Goal: Transaction & Acquisition: Purchase product/service

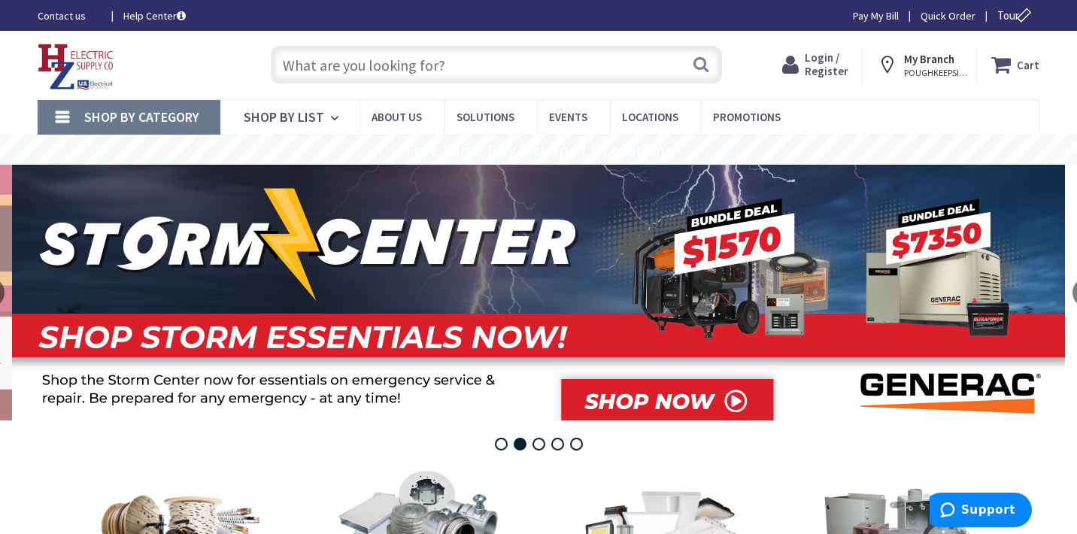
click at [71, 56] on img at bounding box center [76, 67] width 77 height 47
click at [230, 52] on div "Toggle Nav" at bounding box center [139, 65] width 226 height 50
click at [247, 58] on div "Toggle Nav" at bounding box center [139, 65] width 226 height 50
click at [179, 59] on div "Toggle Nav" at bounding box center [139, 65] width 226 height 50
click at [230, 61] on div "Toggle Nav" at bounding box center [139, 65] width 226 height 50
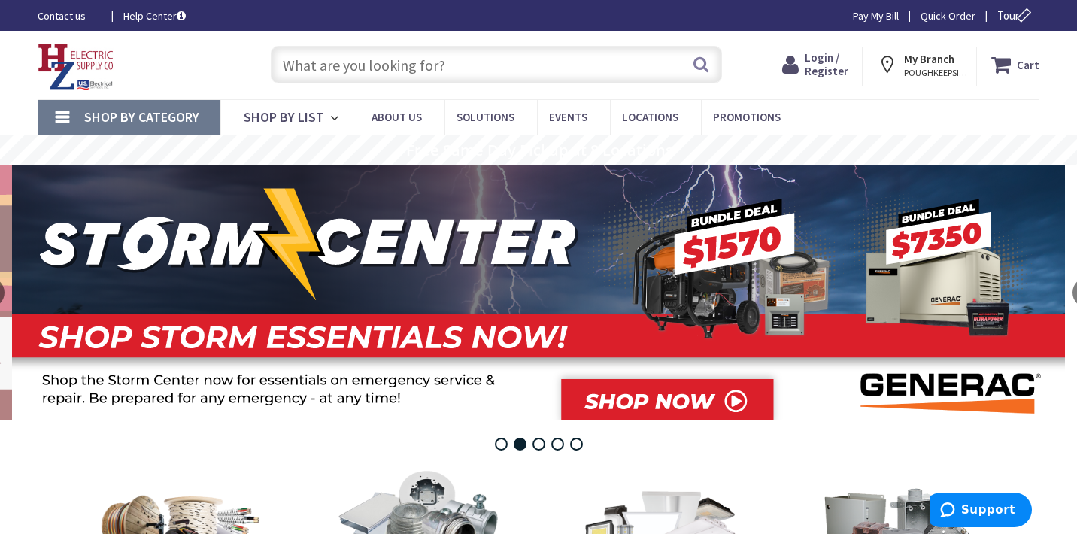
click at [253, 61] on div "Search" at bounding box center [492, 64] width 481 height 48
click at [237, 56] on div "Toggle Nav" at bounding box center [139, 65] width 226 height 50
click at [144, 56] on div "Toggle Nav" at bounding box center [139, 65] width 226 height 50
click at [255, 64] on div "Search" at bounding box center [492, 64] width 481 height 48
click at [253, 59] on div "Search" at bounding box center [492, 64] width 481 height 48
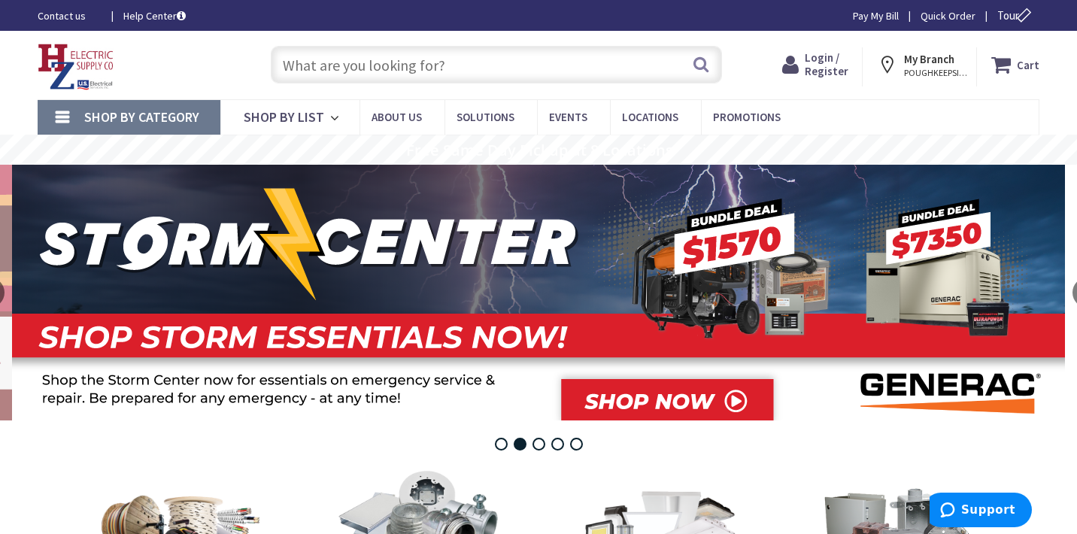
click at [165, 68] on div "Toggle Nav" at bounding box center [139, 65] width 226 height 50
click at [258, 57] on div "Search" at bounding box center [492, 64] width 481 height 48
click at [827, 68] on span "Login / Register" at bounding box center [827, 64] width 44 height 28
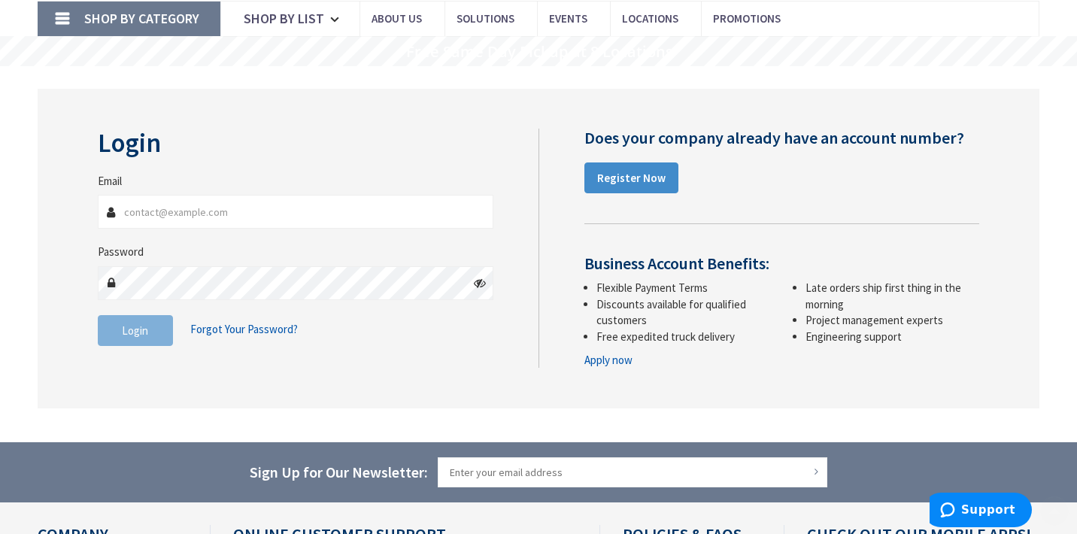
scroll to position [109, 0]
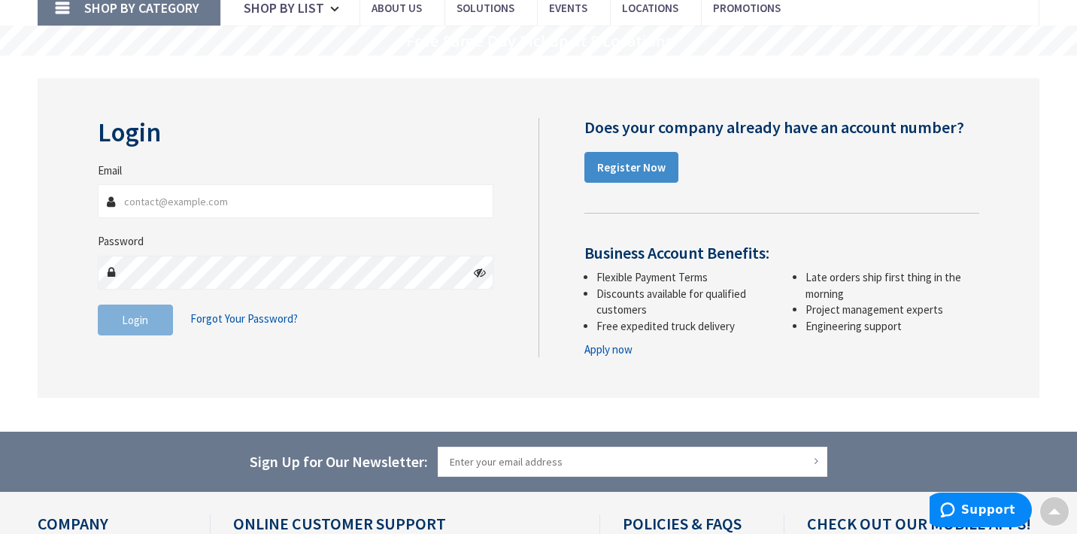
click at [607, 351] on link "Apply now" at bounding box center [608, 349] width 48 height 16
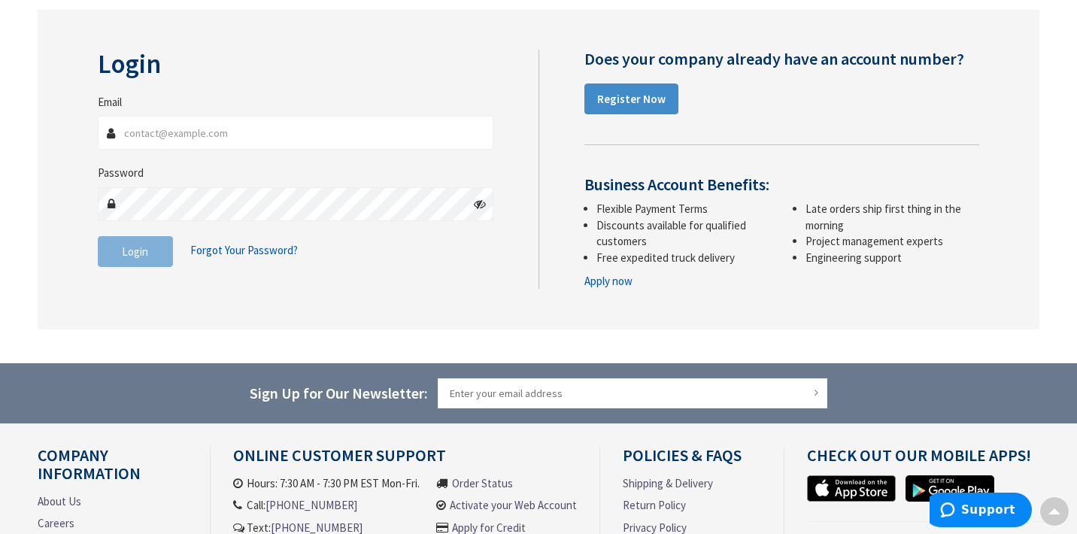
scroll to position [0, 0]
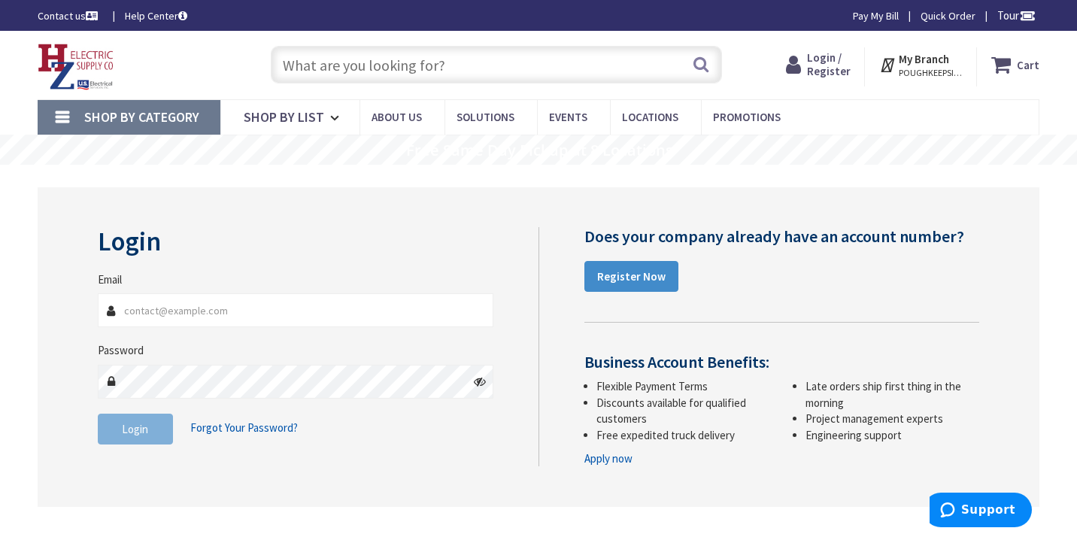
click at [396, 62] on input "text" at bounding box center [496, 65] width 451 height 38
click at [78, 63] on img at bounding box center [76, 67] width 77 height 47
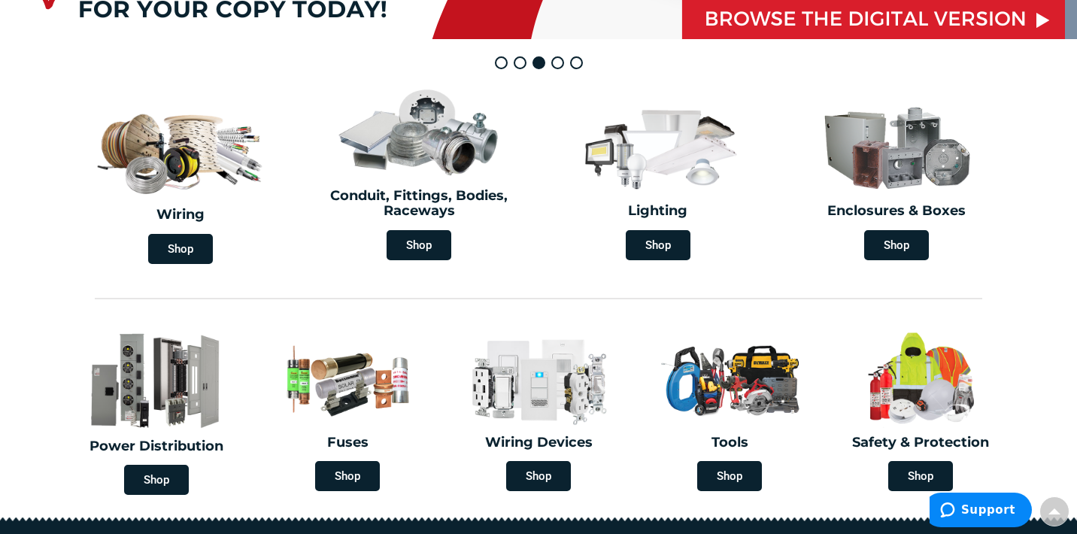
scroll to position [395, 0]
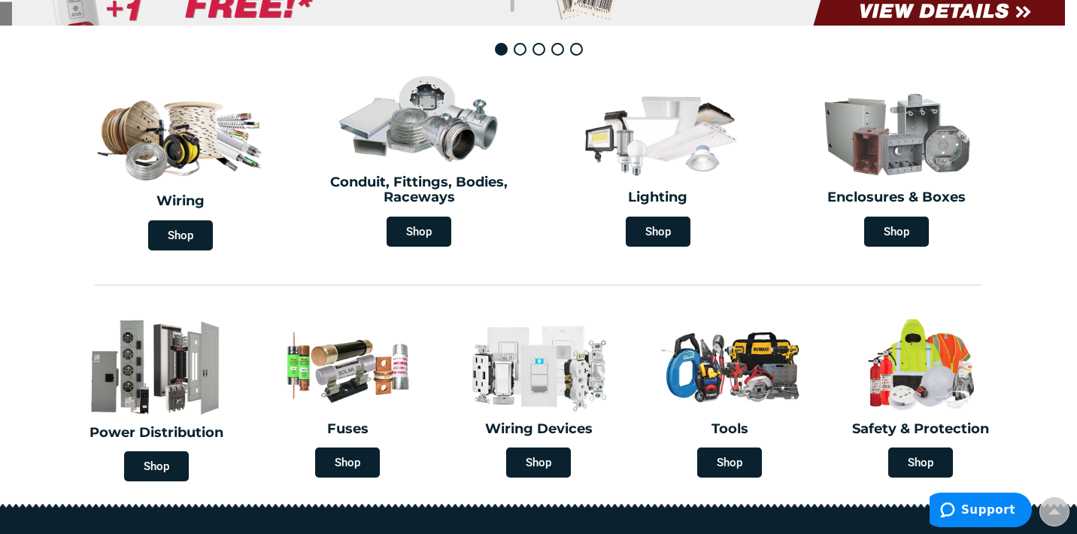
click at [37, 219] on section "Wiring Shop Conduit, Fittings, Bodies, Raceways Shop Lighting Shop Enclosures &…" at bounding box center [538, 160] width 1077 height 195
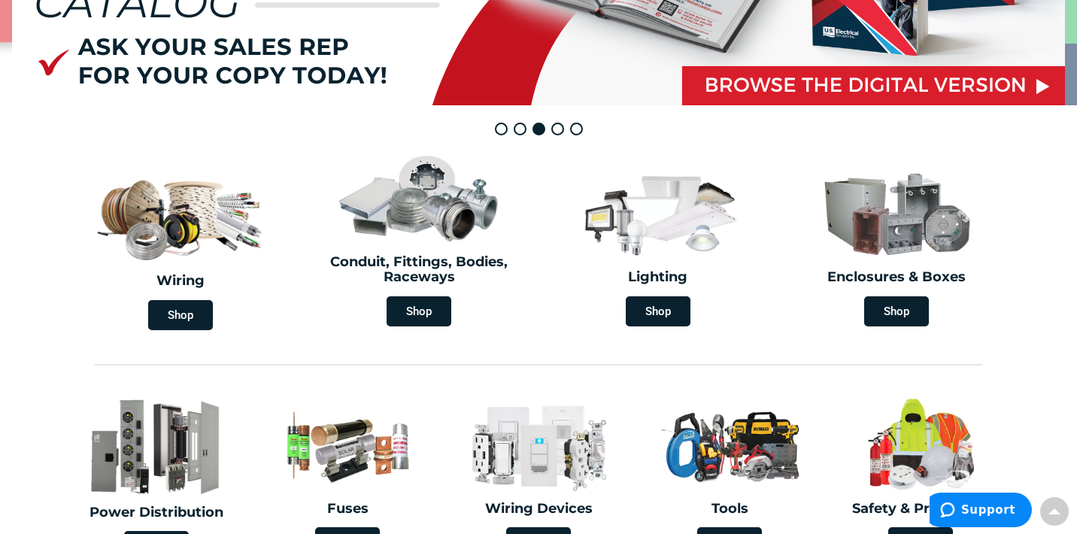
scroll to position [0, 0]
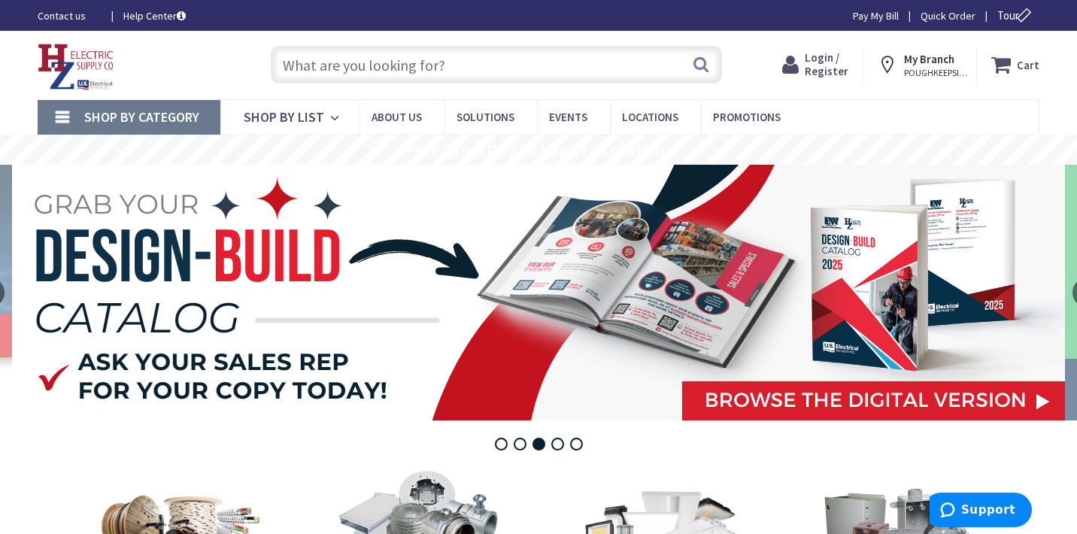
click at [15, 104] on div "Shop By Category Conduit and Fittings Cable Tray & Accessories Cable Trays Cabl…" at bounding box center [538, 116] width 1077 height 35
click at [570, 117] on span "Events" at bounding box center [568, 117] width 38 height 14
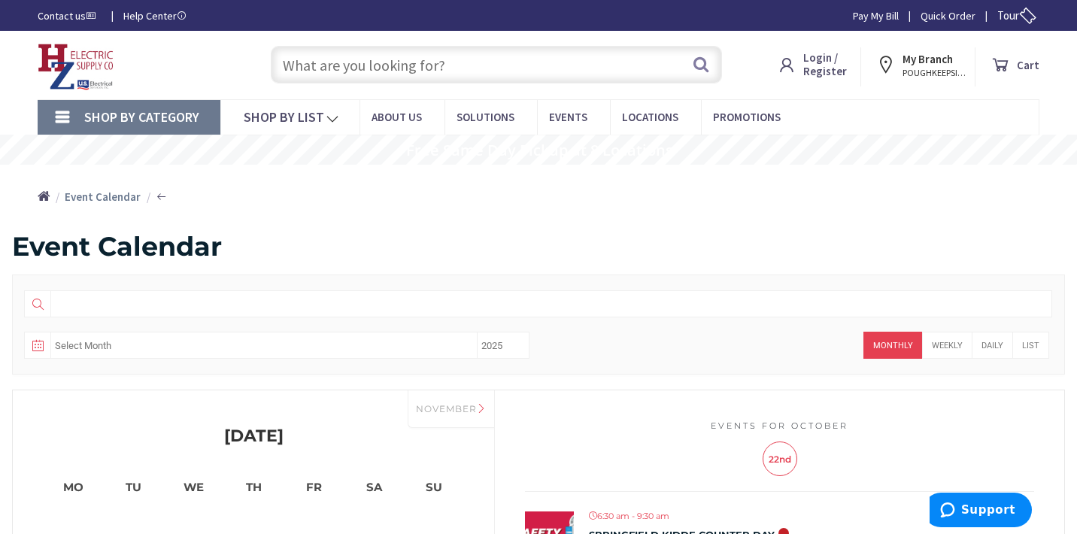
click at [90, 68] on img at bounding box center [76, 67] width 77 height 47
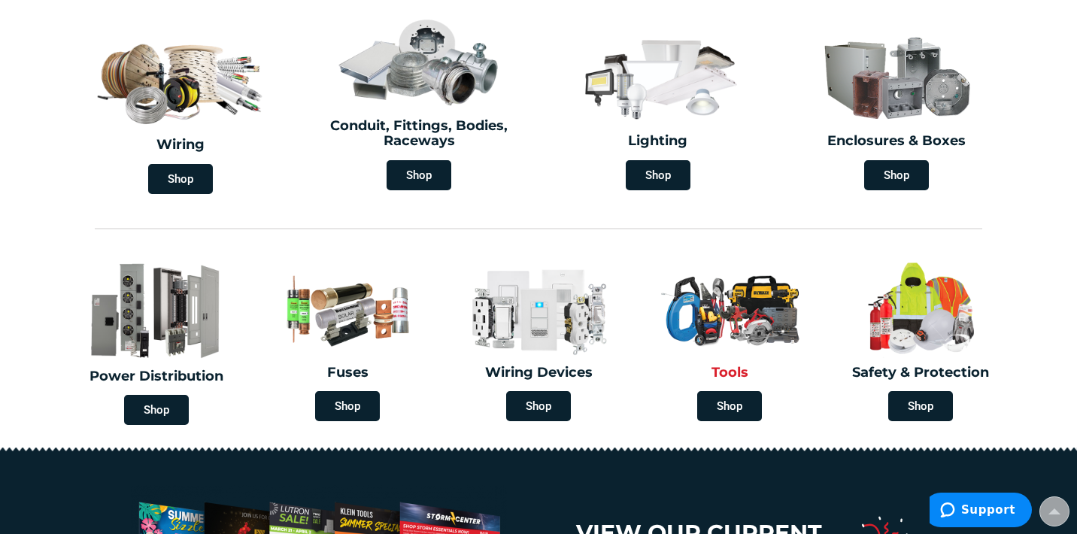
scroll to position [443, 0]
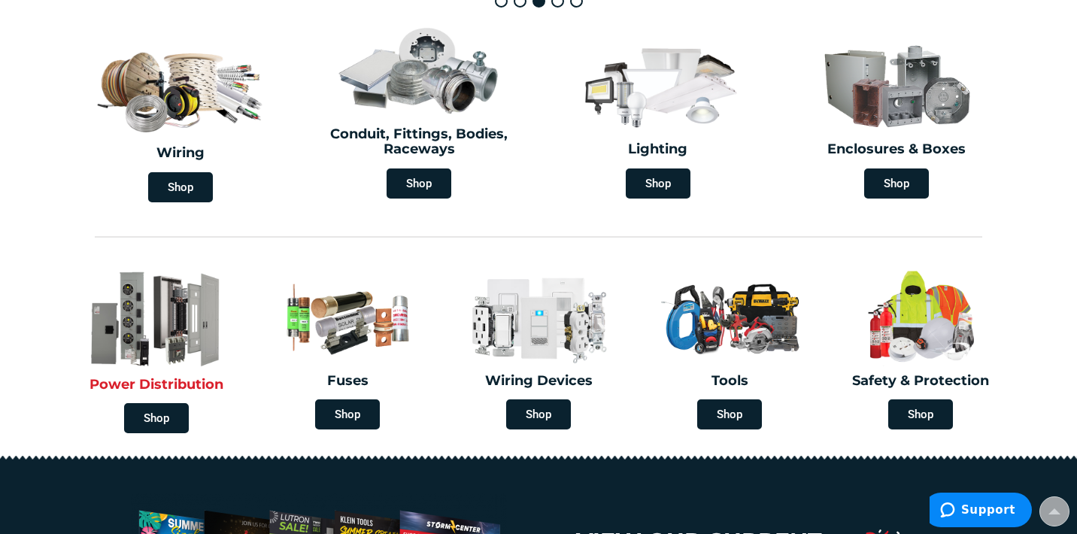
click at [155, 329] on img at bounding box center [156, 318] width 176 height 103
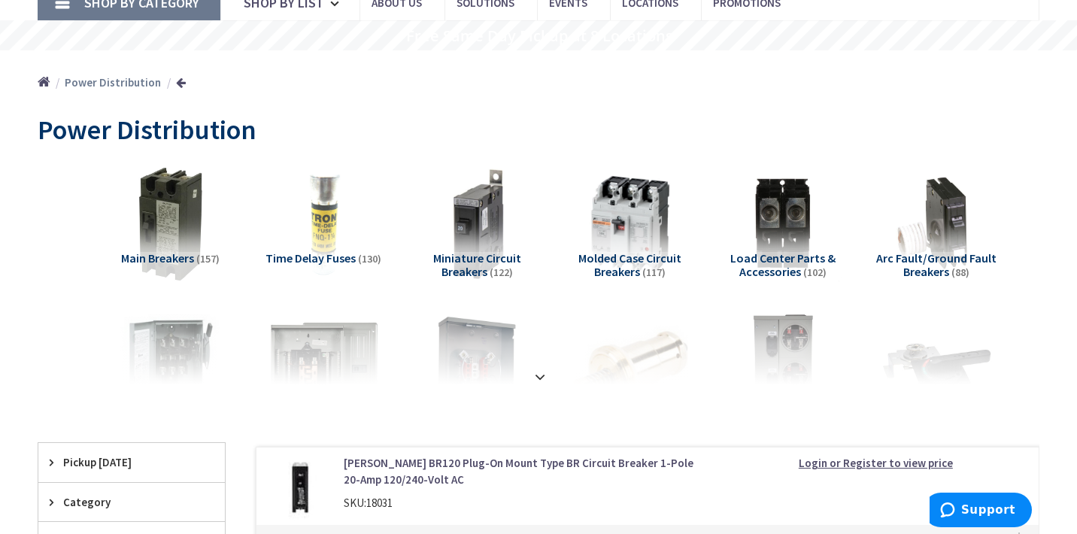
scroll to position [173, 0]
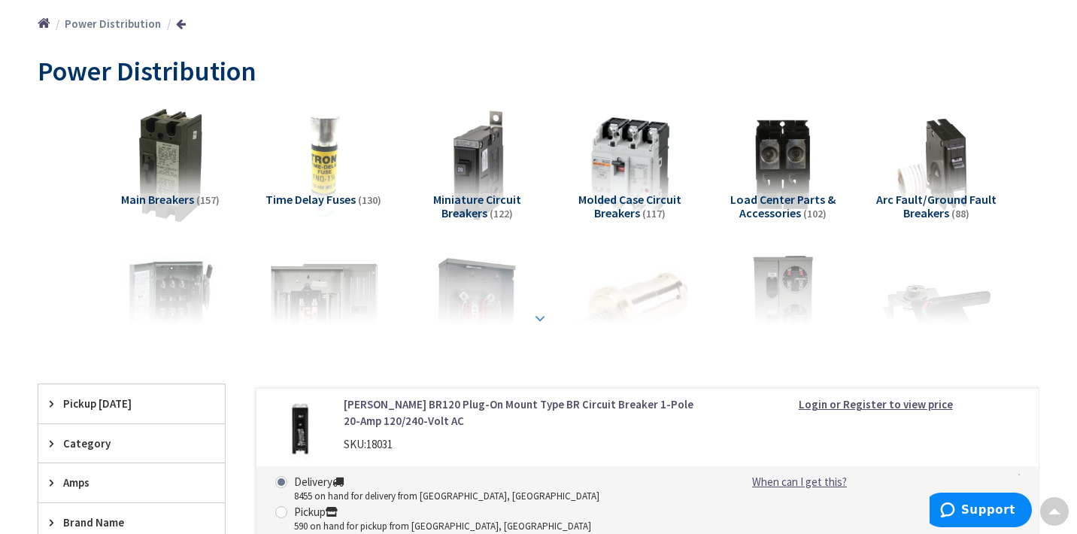
click at [538, 311] on strong at bounding box center [540, 318] width 18 height 17
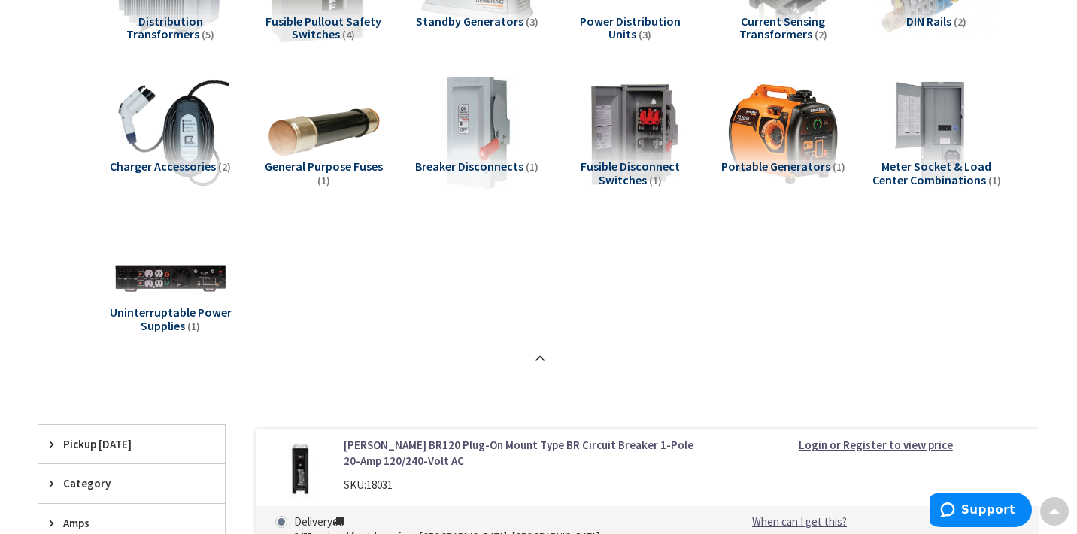
scroll to position [1374, 0]
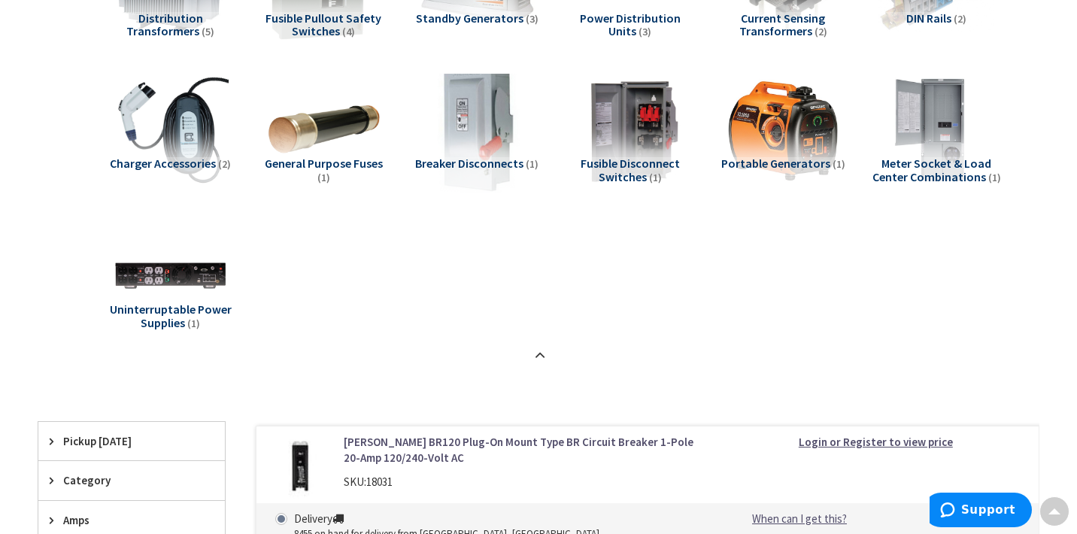
click at [481, 126] on img at bounding box center [477, 129] width 128 height 128
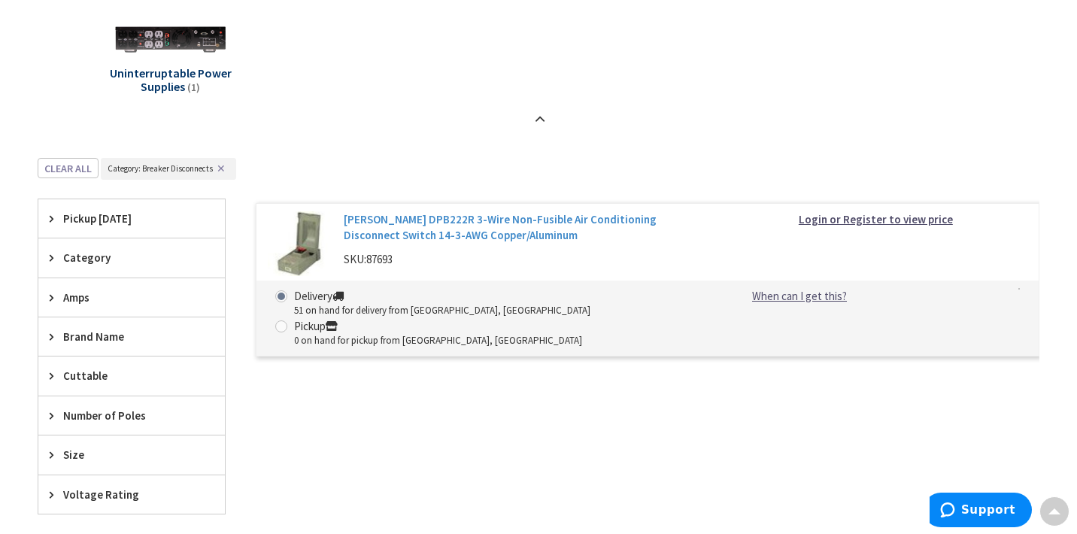
scroll to position [1610, 0]
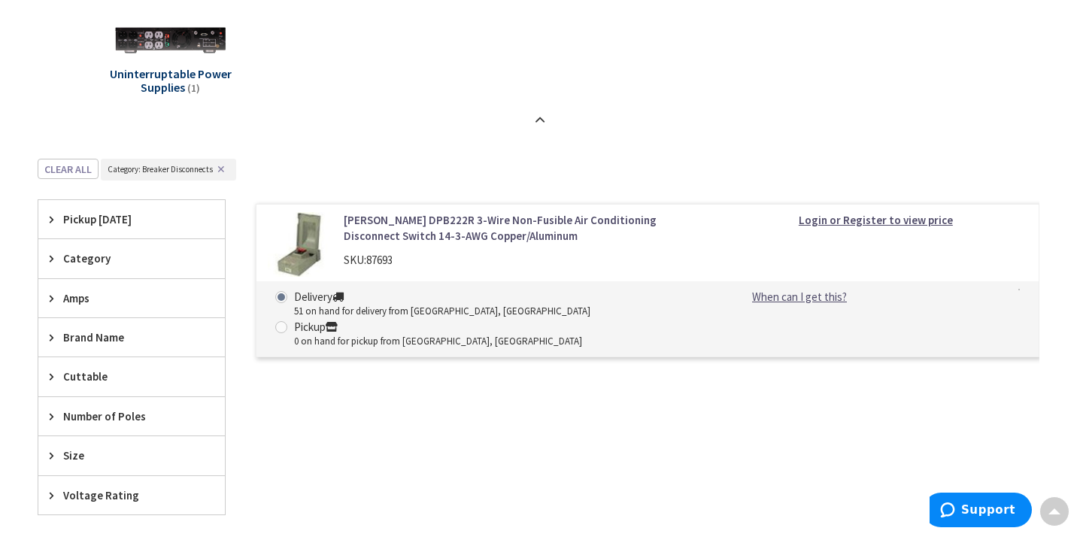
click at [457, 226] on link "[PERSON_NAME] DPB222R 3-Wire Non-Fusible Air Conditioning Disconnect Switch 14-…" at bounding box center [523, 228] width 358 height 32
